Goal: Transaction & Acquisition: Purchase product/service

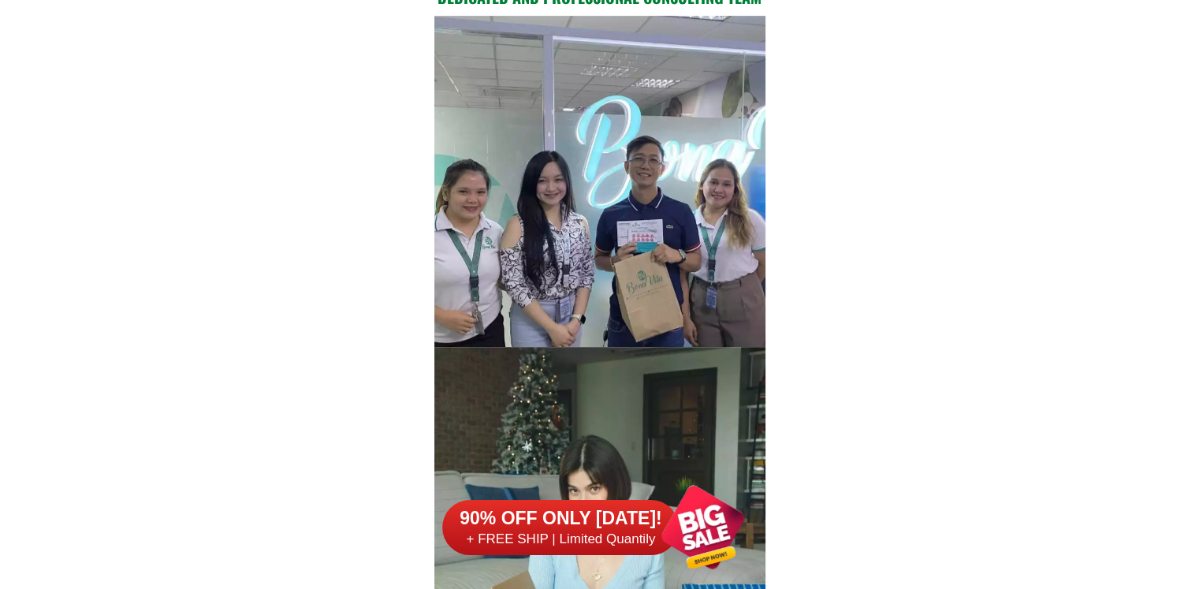
click at [599, 502] on div at bounding box center [560, 527] width 237 height 55
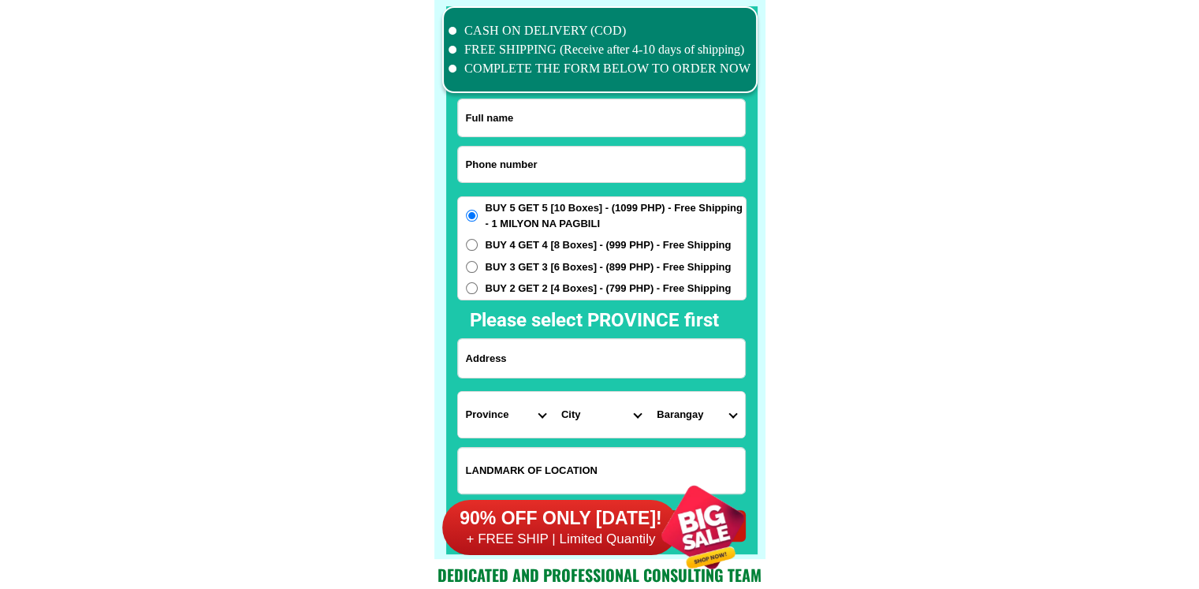
scroll to position [12258, 0]
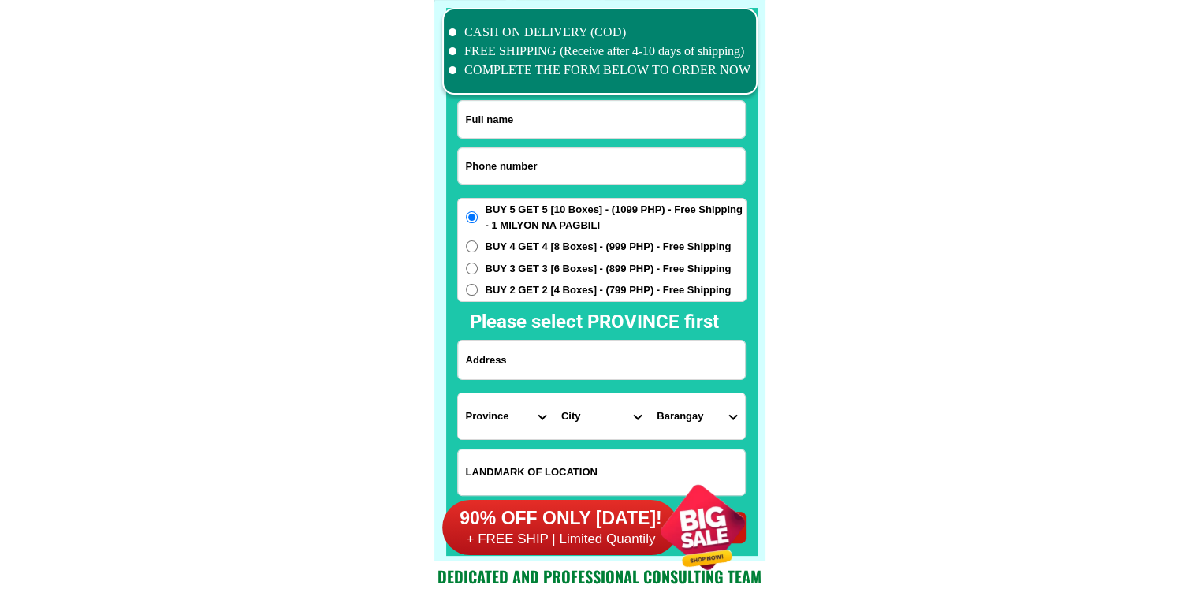
click at [551, 155] on input "Input phone_number" at bounding box center [601, 165] width 287 height 35
paste input "09511000705"
type input "09511000705"
click at [583, 107] on input "Input full_name" at bounding box center [601, 119] width 287 height 37
paste input "[PERSON_NAME]"
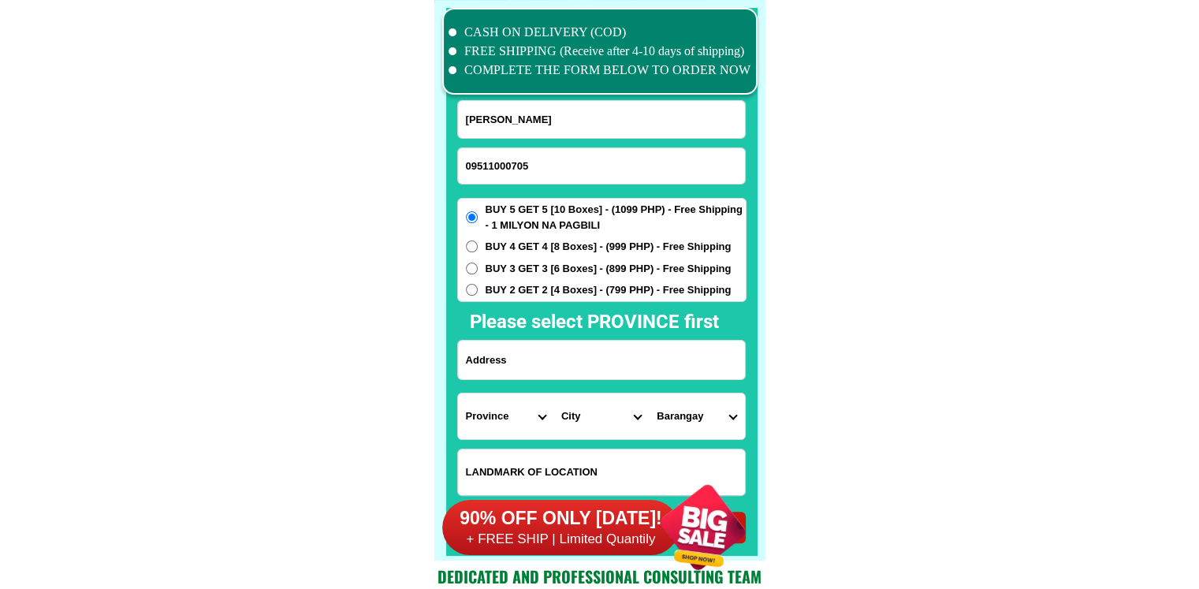
type input "[PERSON_NAME]"
click at [606, 371] on input "Input address" at bounding box center [601, 360] width 287 height 39
paste input "0rder po ako ngbuy 5 get 5 10)b0xes 1099 free shiping po ito di ba Vvirgie A Du…"
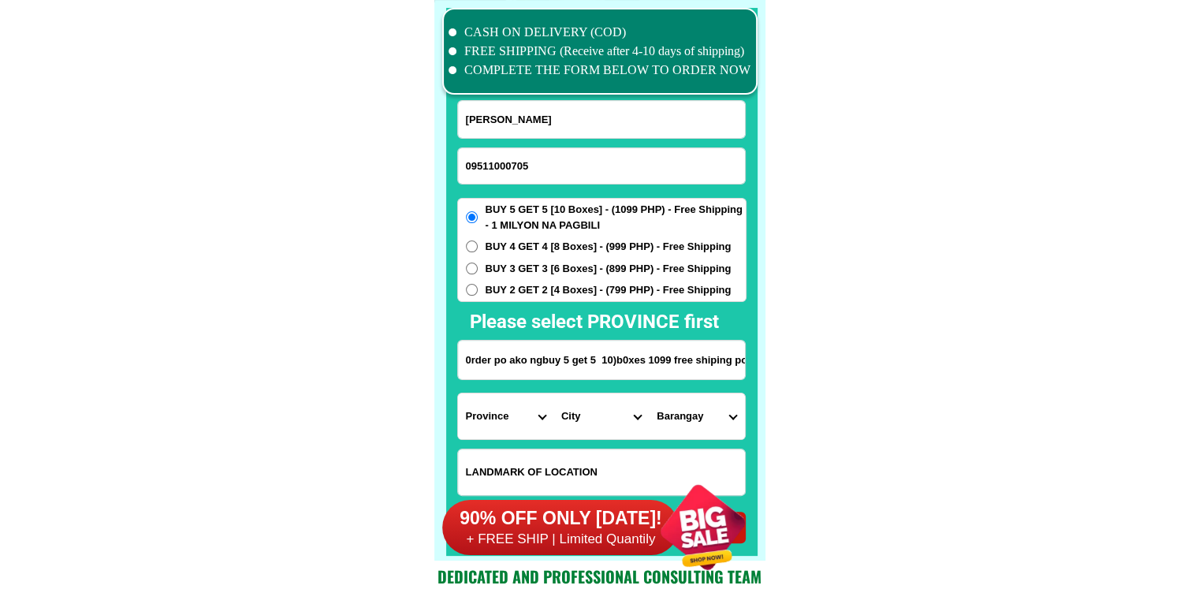
scroll to position [0, 434]
type input "0rder po ako ngbuy 5 get 5 10)b0xes 1099 free shiping po ito di ba Vvirgie A Du…"
click at [464, 416] on select "Province [GEOGRAPHIC_DATA] [GEOGRAPHIC_DATA] [GEOGRAPHIC_DATA] [GEOGRAPHIC_DATA…" at bounding box center [505, 416] width 95 height 46
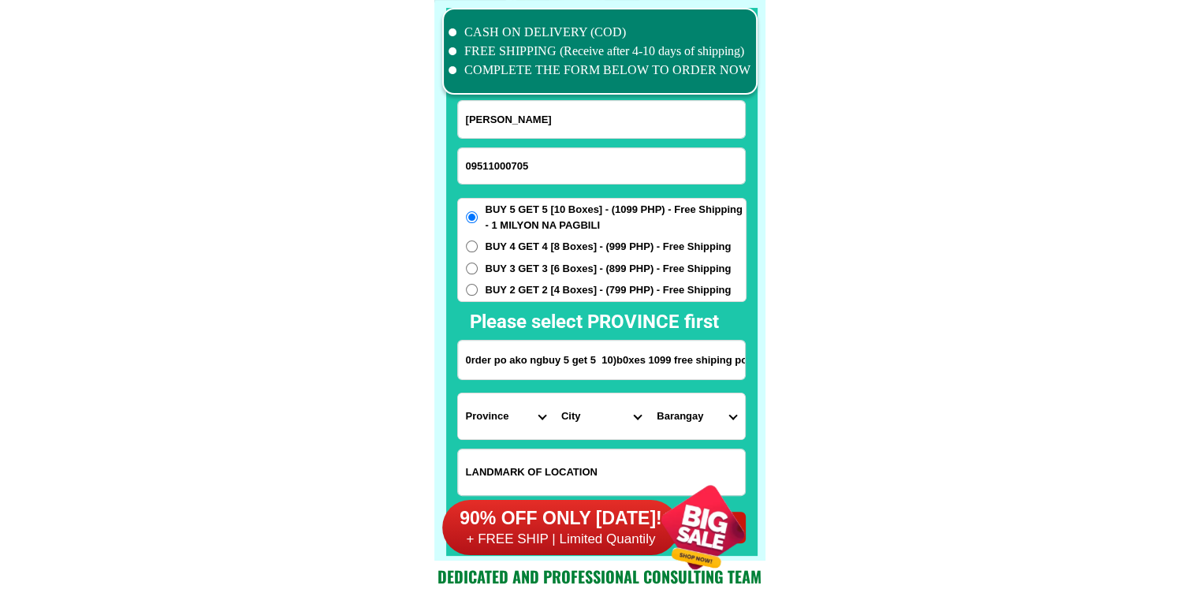
select select "63_219"
drag, startPoint x: 662, startPoint y: 361, endPoint x: 914, endPoint y: 357, distance: 252.4
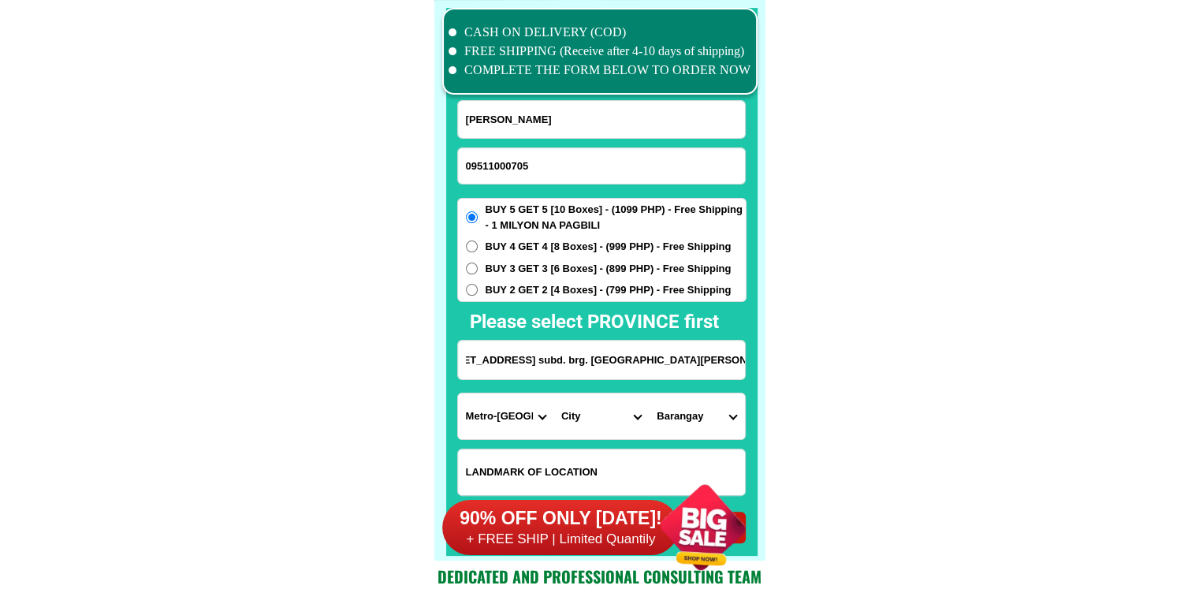
scroll to position [0, 0]
click at [591, 418] on select "City [GEOGRAPHIC_DATA] [GEOGRAPHIC_DATA] [GEOGRAPHIC_DATA] [GEOGRAPHIC_DATA]-ci…" at bounding box center [601, 416] width 95 height 46
select select "63_2195840"
click at [554, 393] on select "City [GEOGRAPHIC_DATA] [GEOGRAPHIC_DATA] [GEOGRAPHIC_DATA] [GEOGRAPHIC_DATA]-ci…" at bounding box center [601, 416] width 95 height 46
click at [710, 419] on select "Barangay B. f. homes Baclaran [GEOGRAPHIC_DATA][PERSON_NAME] [PERSON_NAME][GEOG…" at bounding box center [696, 416] width 95 height 46
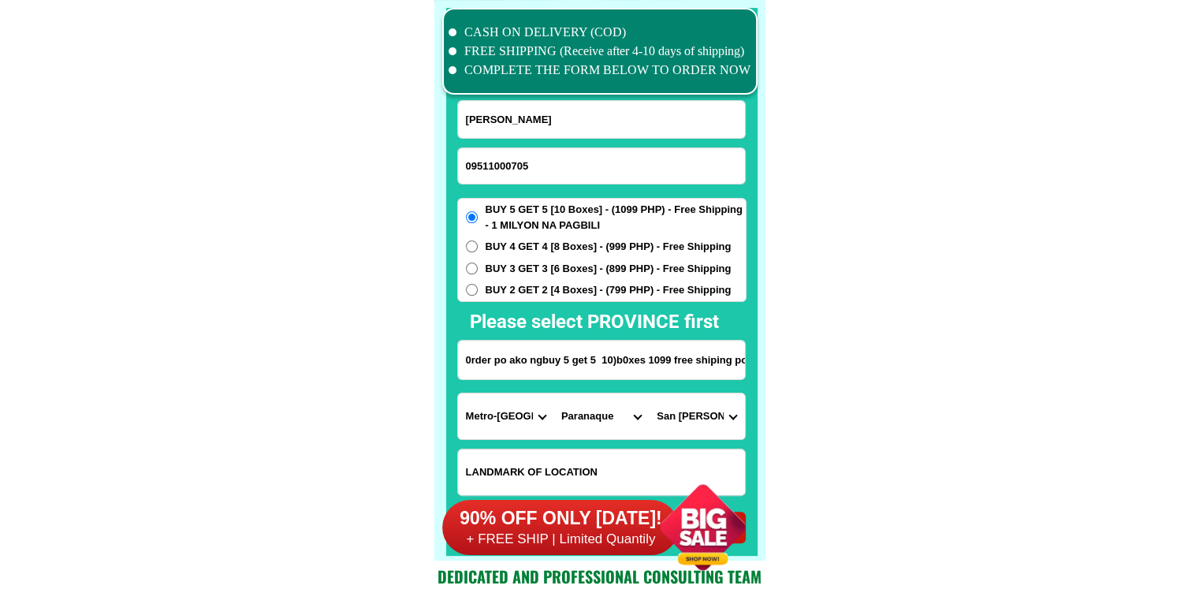
drag, startPoint x: 885, startPoint y: 419, endPoint x: 785, endPoint y: 388, distance: 104.8
drag, startPoint x: 694, startPoint y: 355, endPoint x: 893, endPoint y: 375, distance: 200.5
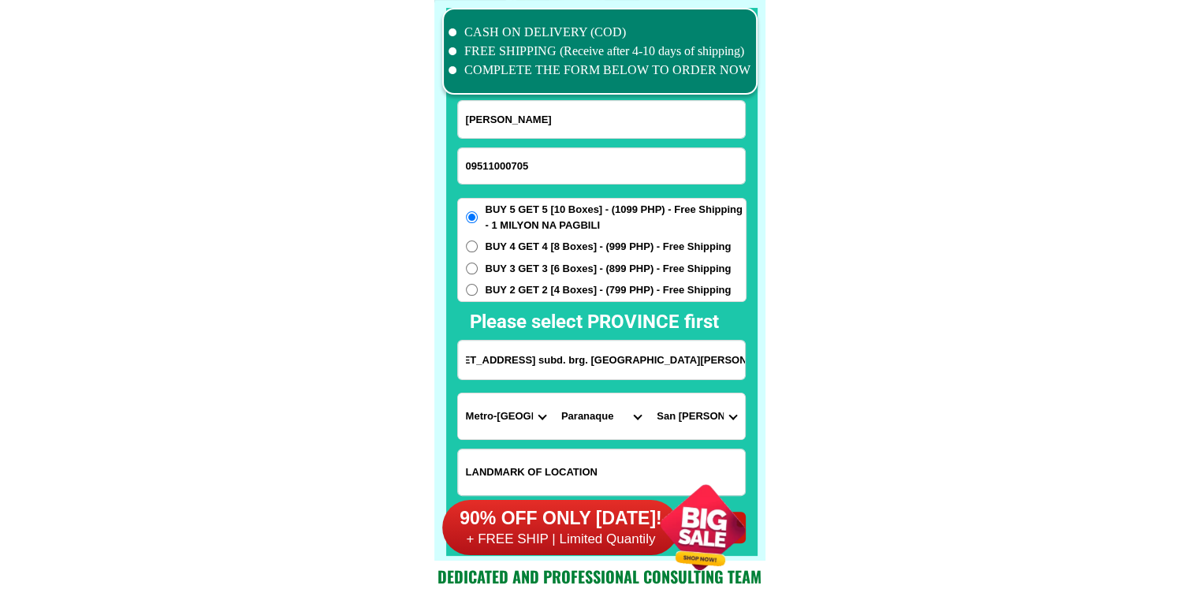
click at [689, 361] on input "0rder po ako ngbuy 5 get 5 10)b0xes 1099 free shiping po ito di ba Vvirgie A Du…" at bounding box center [601, 360] width 287 height 39
click at [697, 418] on select "Barangay B. f. homes Baclaran [GEOGRAPHIC_DATA][PERSON_NAME] [PERSON_NAME][GEOG…" at bounding box center [696, 416] width 95 height 46
select select "63_21958407878"
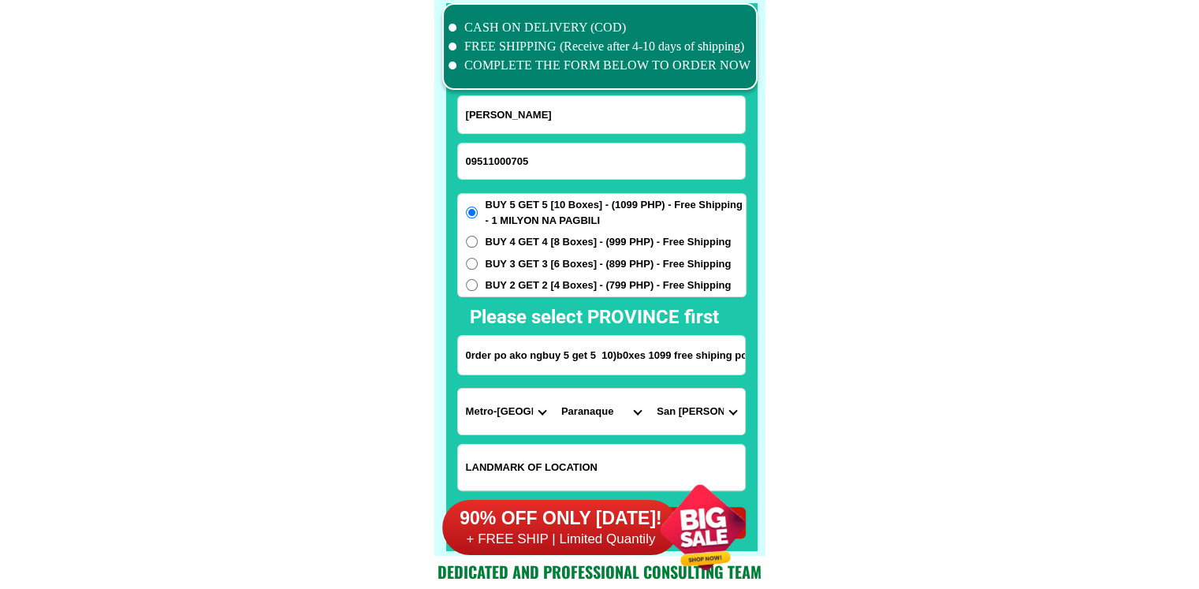
scroll to position [12495, 0]
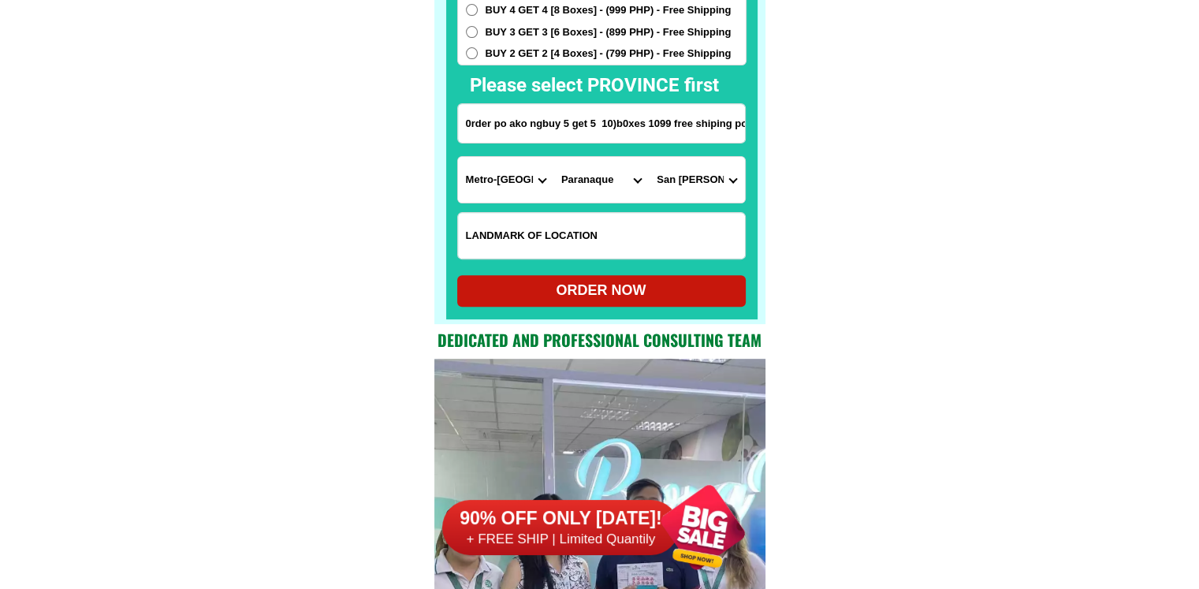
click at [636, 281] on div "ORDER NOW" at bounding box center [601, 290] width 289 height 21
radio input "true"
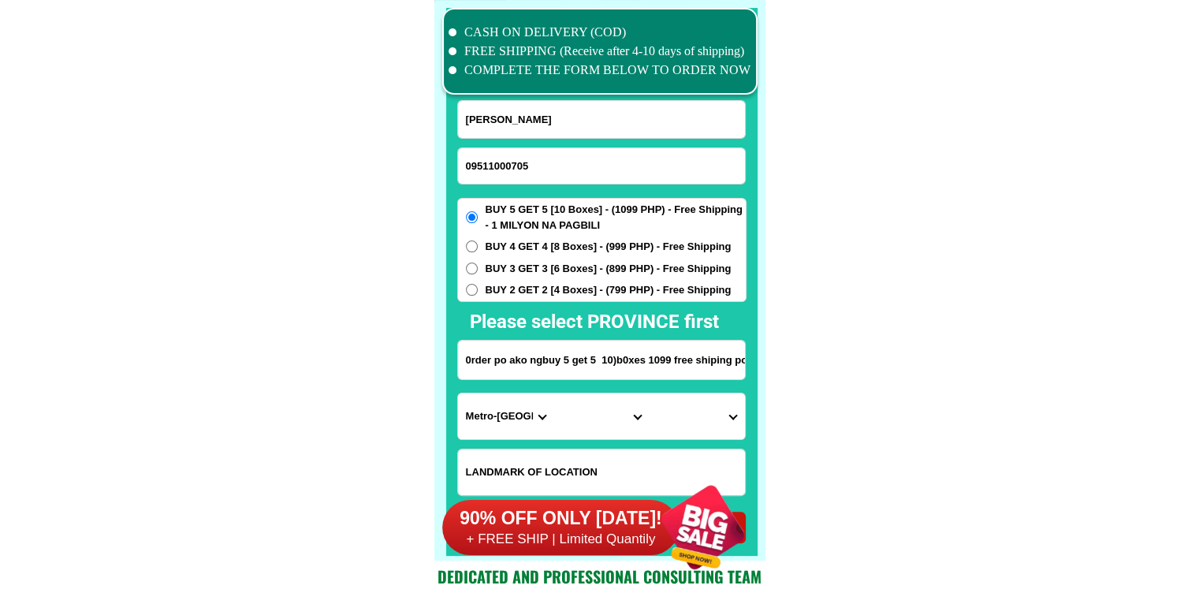
click at [569, 158] on input "09511000705" at bounding box center [601, 165] width 287 height 35
paste input "09526428025"
type input "09526428025"
click at [560, 114] on input "[PERSON_NAME]" at bounding box center [601, 119] width 287 height 37
paste input "[PERSON_NAME]"
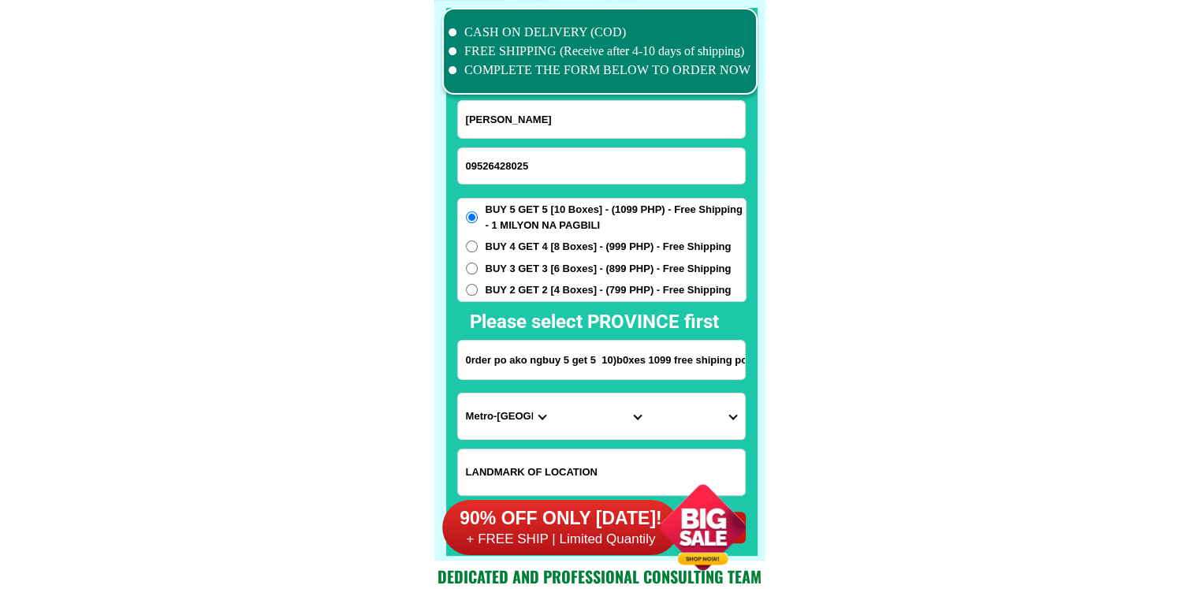
type input "[PERSON_NAME]"
click at [527, 360] on input "0rder po ako ngbuy 5 get 5 10)b0xes 1099 free shiping po ito di ba Vvirgie A Du…" at bounding box center [601, 360] width 287 height 39
paste input ".[PERSON_NAME] 3404. Barangay. [PERSON_NAME] Purok uno."
type input ".[PERSON_NAME] 3404. Barangay. [PERSON_NAME] Purok uno."
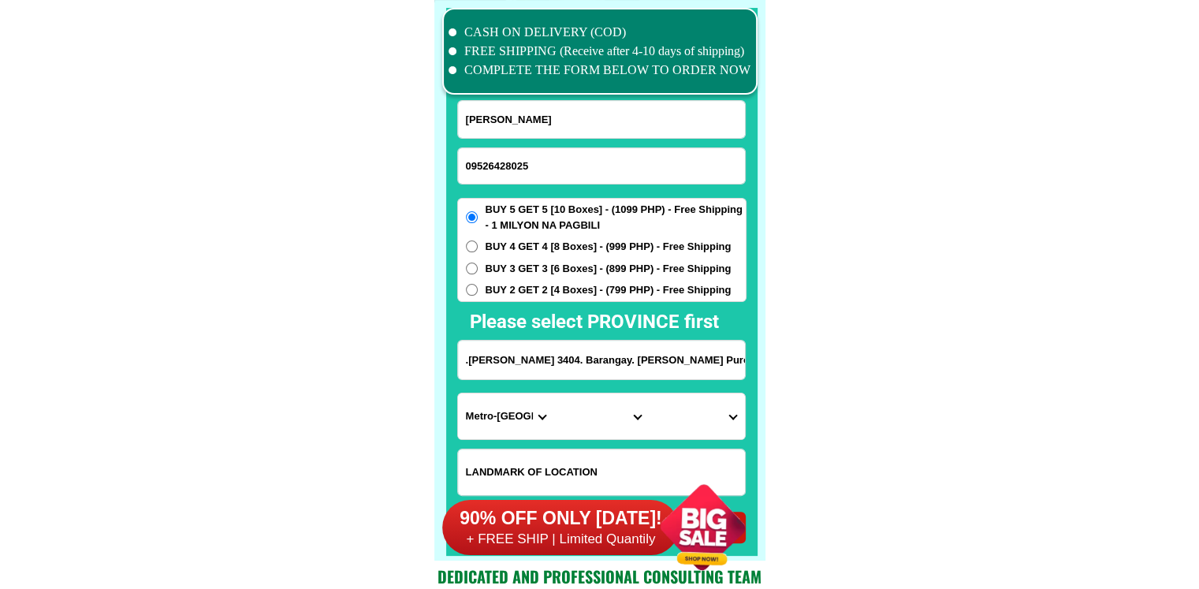
click at [499, 423] on select "Province [GEOGRAPHIC_DATA] [GEOGRAPHIC_DATA] [GEOGRAPHIC_DATA] [GEOGRAPHIC_DATA…" at bounding box center [505, 416] width 95 height 46
select select "63_506"
click at [573, 416] on select "City" at bounding box center [601, 416] width 95 height 46
click at [573, 416] on select "City Aglipay Cabarroguis Diffun [PERSON_NAME] Nagtipunan Saguday" at bounding box center [601, 416] width 95 height 46
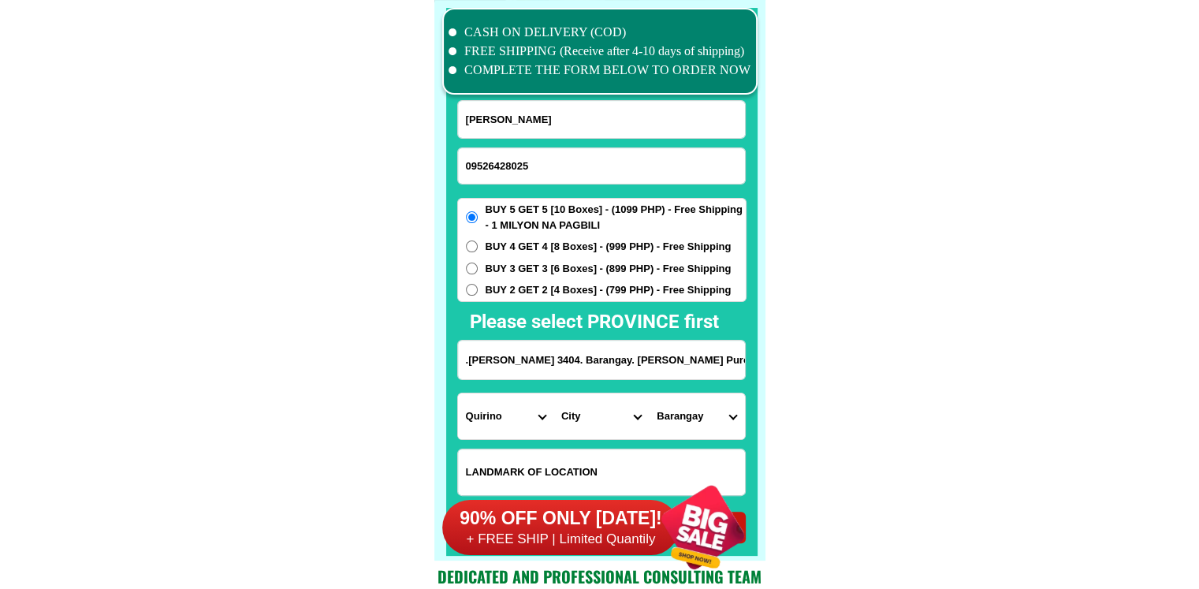
select select "63_5067858"
click at [762, 416] on div "CASH ON DELIVERY (COD) FREE SHIPPING (Receive after 4-10 days of shipping) COMP…" at bounding box center [599, 280] width 331 height 561
click at [669, 416] on select "Barangay Abbag Balligui Buenavista [GEOGRAPHIC_DATA] [GEOGRAPHIC_DATA]-an Cofca…" at bounding box center [696, 416] width 95 height 46
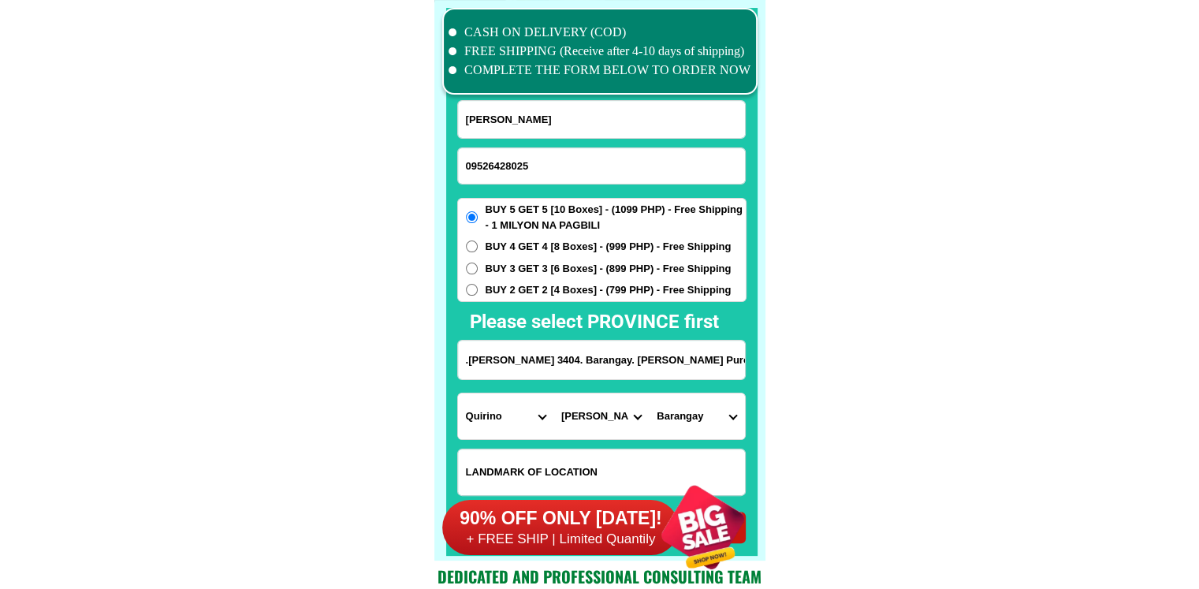
select select "63_50678584978"
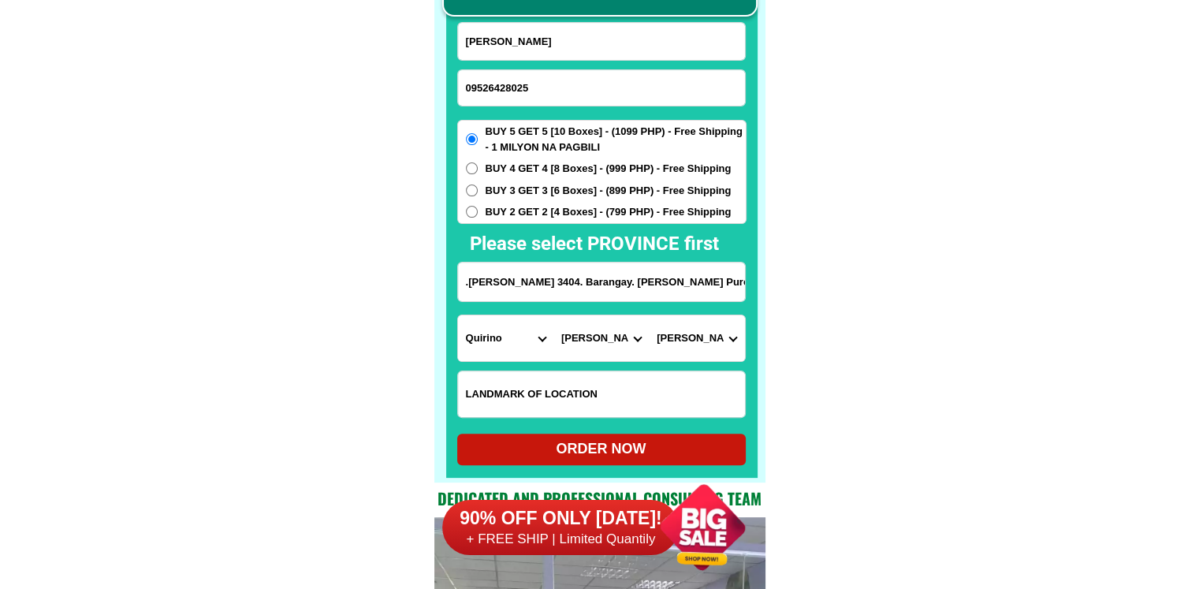
scroll to position [12337, 0]
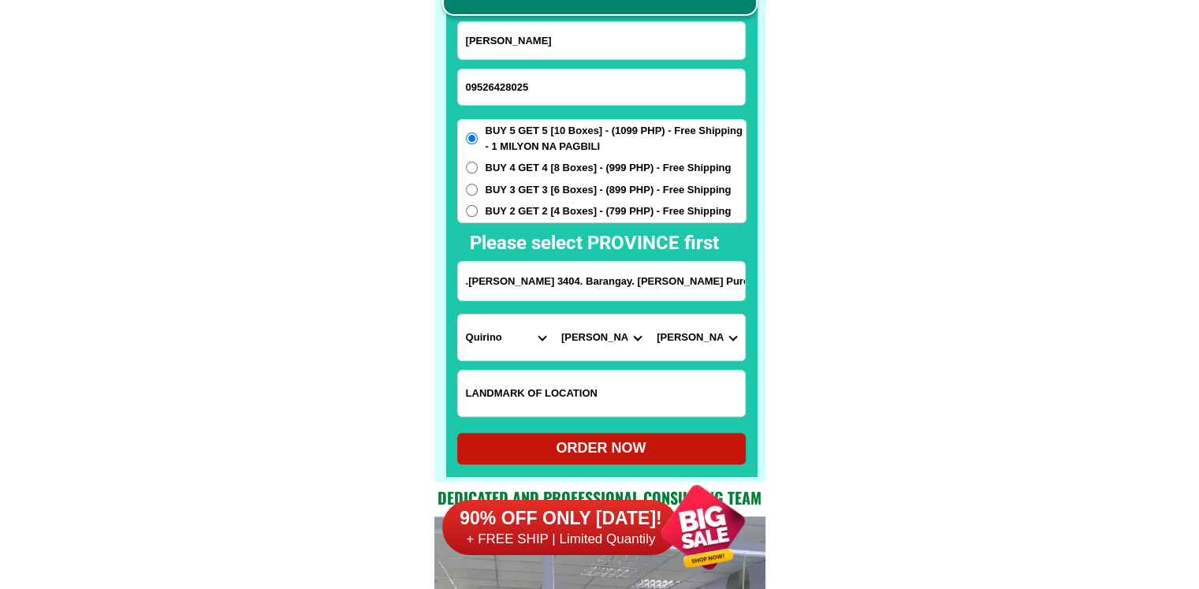
click at [602, 442] on div "ORDER NOW" at bounding box center [601, 448] width 289 height 21
radio input "true"
